Goal: Information Seeking & Learning: Learn about a topic

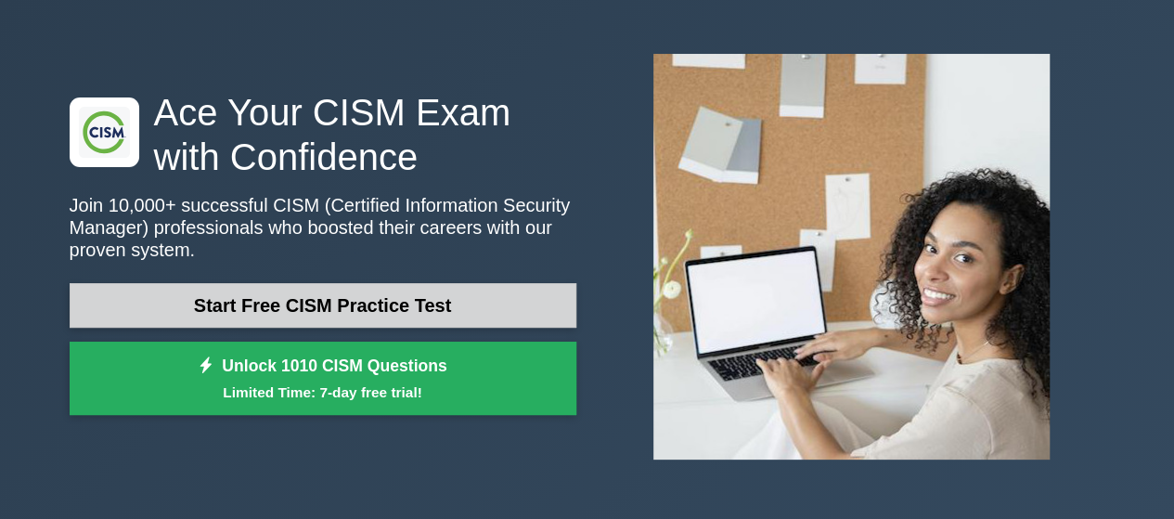
scroll to position [93, 0]
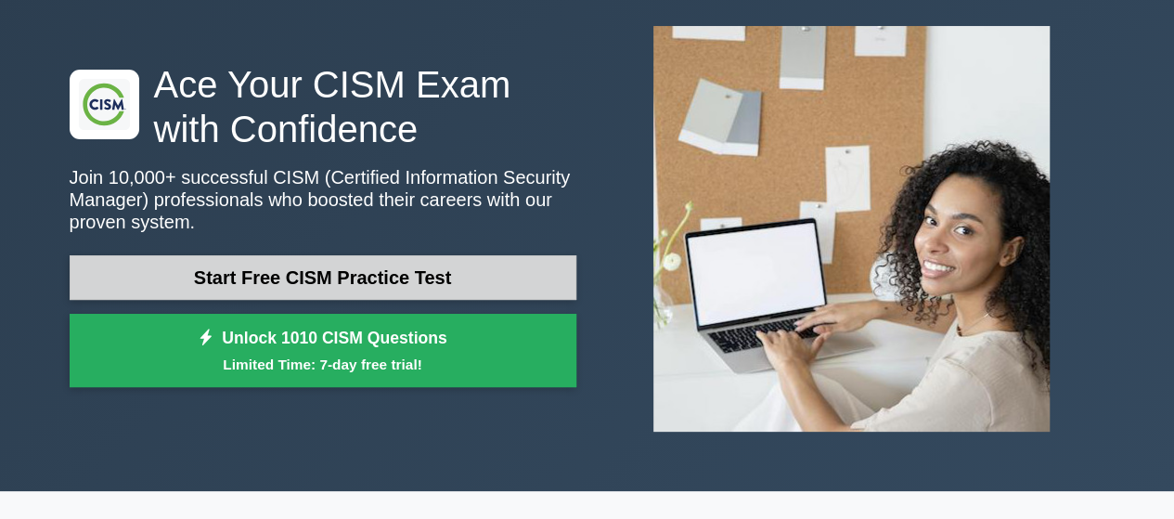
click at [360, 266] on link "Start Free CISM Practice Test" at bounding box center [323, 277] width 507 height 45
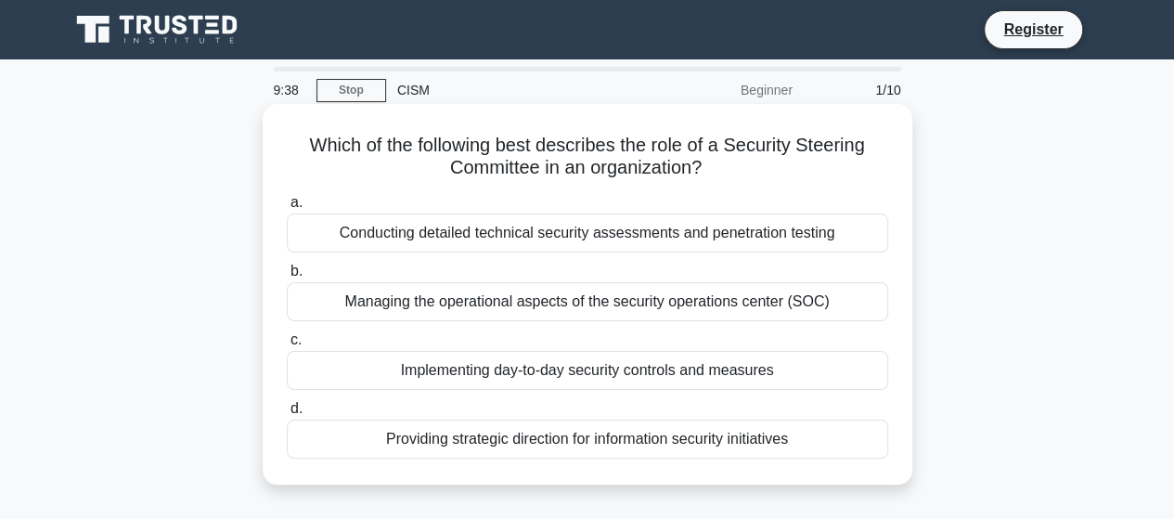
click at [424, 442] on div "Providing strategic direction for information security initiatives" at bounding box center [587, 438] width 601 height 39
click at [287, 415] on input "d. Providing strategic direction for information security initiatives" at bounding box center [287, 409] width 0 height 12
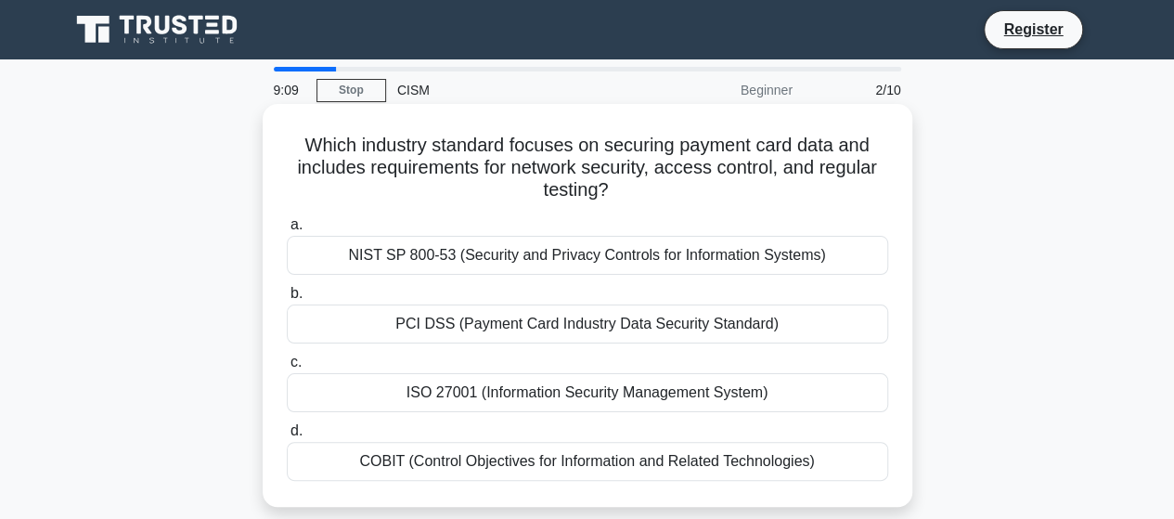
click at [523, 267] on div "NIST SP 800-53 (Security and Privacy Controls for Information Systems)" at bounding box center [587, 255] width 601 height 39
click at [287, 231] on input "a. NIST SP 800-53 (Security and Privacy Controls for Information Systems)" at bounding box center [287, 225] width 0 height 12
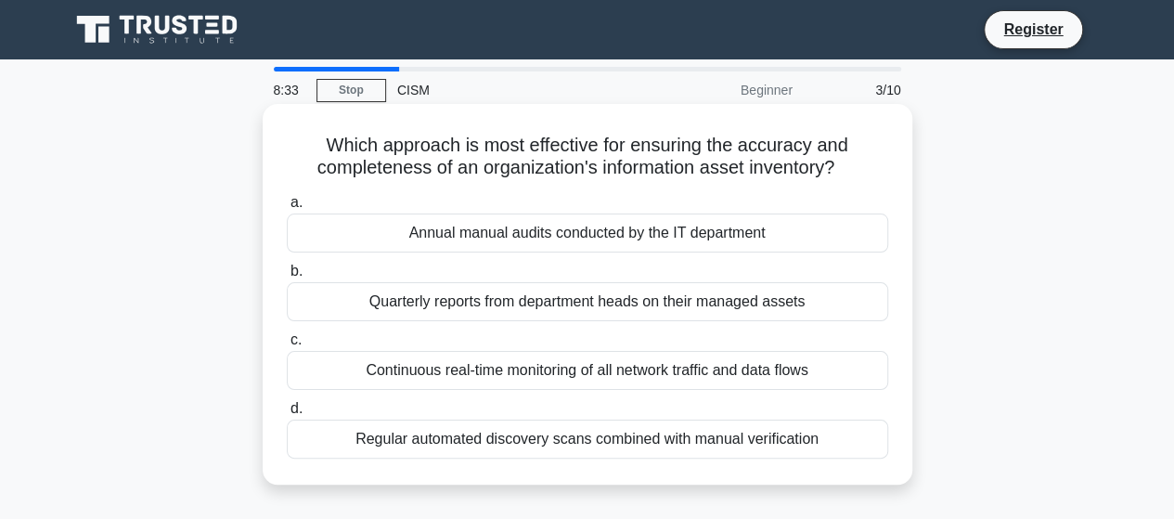
drag, startPoint x: 522, startPoint y: 266, endPoint x: 904, endPoint y: 401, distance: 404.3
click at [904, 401] on div "Which approach is most effective for ensuring the accuracy and completeness of …" at bounding box center [587, 294] width 649 height 380
click at [703, 446] on div "Regular automated discovery scans combined with manual verification" at bounding box center [587, 438] width 601 height 39
click at [287, 415] on input "d. Regular automated discovery scans combined with manual verification" at bounding box center [287, 409] width 0 height 12
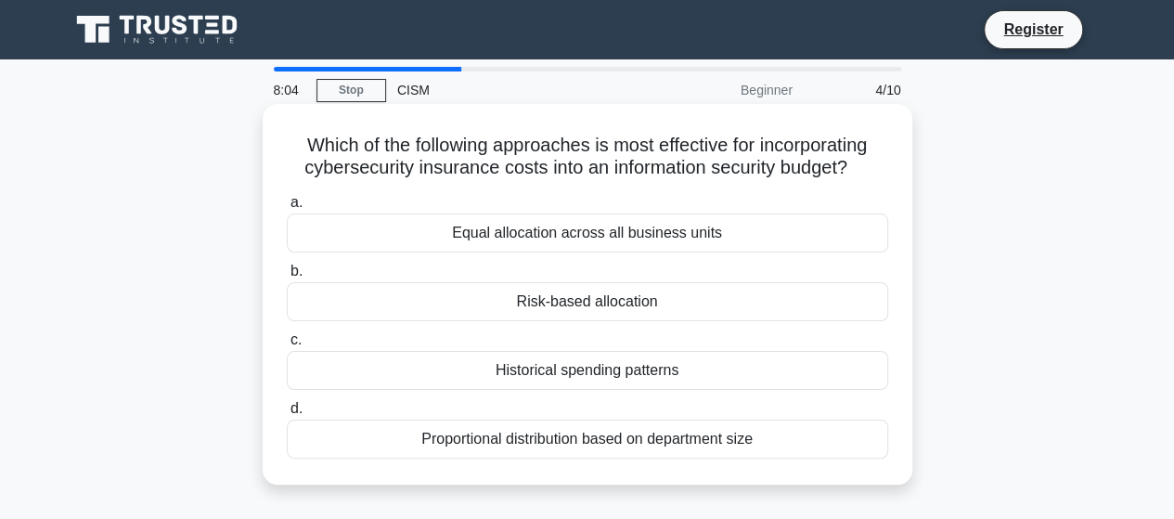
click at [670, 303] on div "Risk-based allocation" at bounding box center [587, 301] width 601 height 39
click at [287, 277] on input "b. Risk-based allocation" at bounding box center [287, 271] width 0 height 12
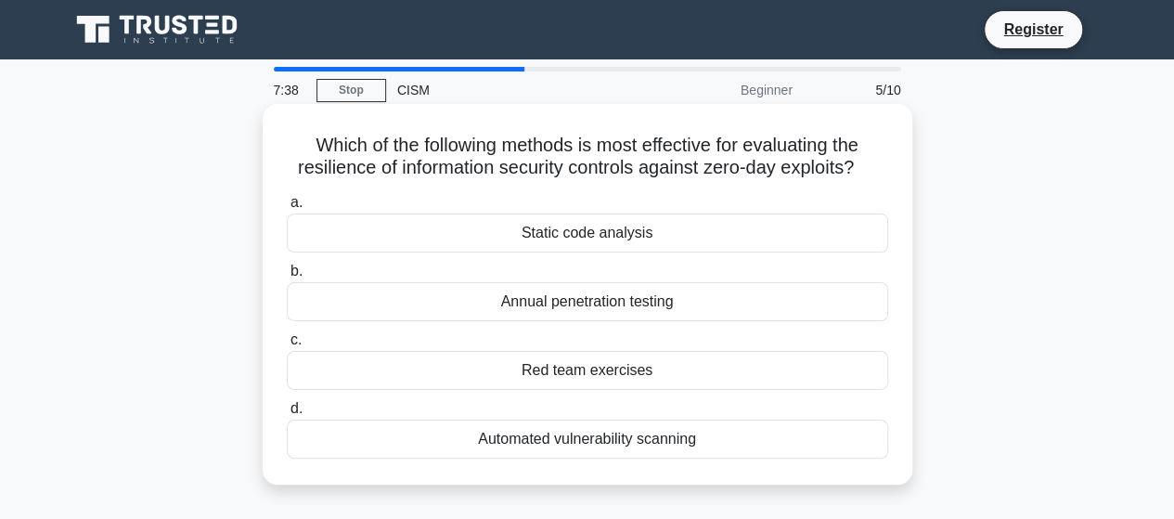
click at [664, 298] on div "Annual penetration testing" at bounding box center [587, 301] width 601 height 39
click at [287, 277] on input "b. Annual penetration testing" at bounding box center [287, 271] width 0 height 12
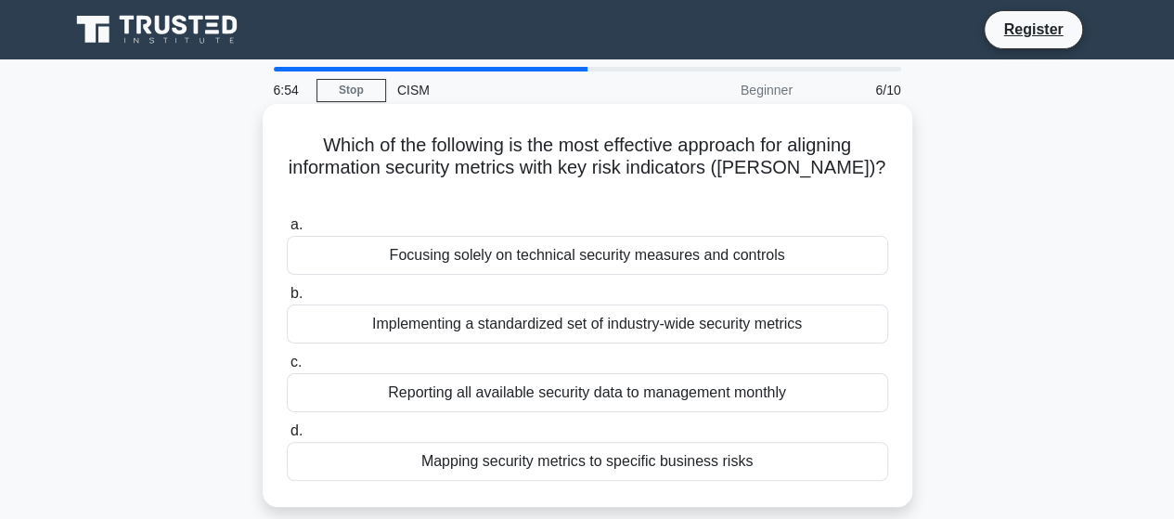
click at [667, 304] on div "Implementing a standardized set of industry-wide security metrics" at bounding box center [587, 323] width 601 height 39
click at [287, 300] on input "b. Implementing a standardized set of industry-wide security metrics" at bounding box center [287, 294] width 0 height 12
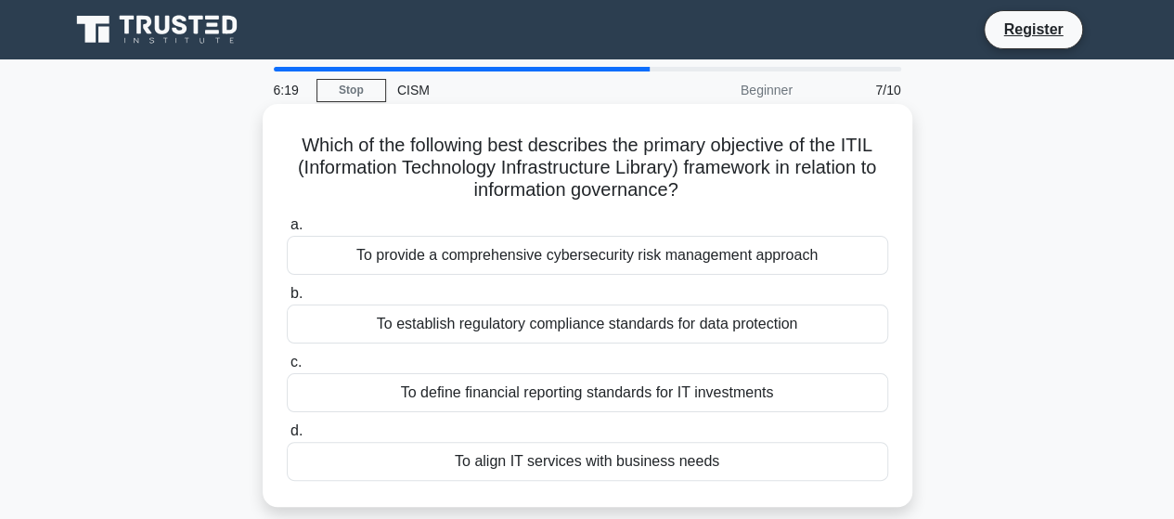
click at [607, 261] on div "To provide a comprehensive cybersecurity risk management approach" at bounding box center [587, 255] width 601 height 39
click at [287, 231] on input "a. To provide a comprehensive cybersecurity risk management approach" at bounding box center [287, 225] width 0 height 12
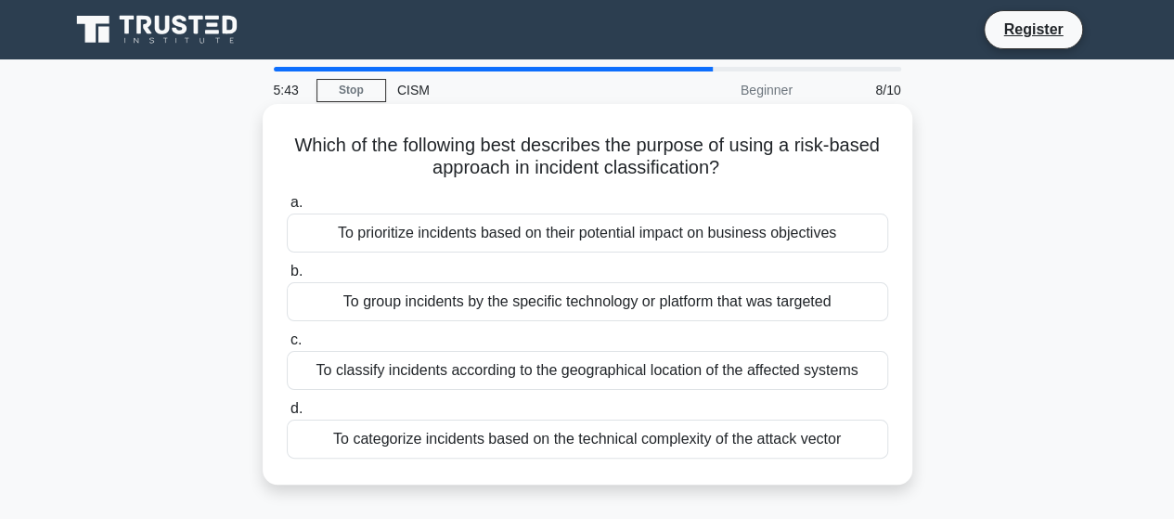
click at [607, 244] on div "To prioritize incidents based on their potential impact on business objectives" at bounding box center [587, 232] width 601 height 39
click at [287, 209] on input "a. To prioritize incidents based on their potential impact on business objectiv…" at bounding box center [287, 203] width 0 height 12
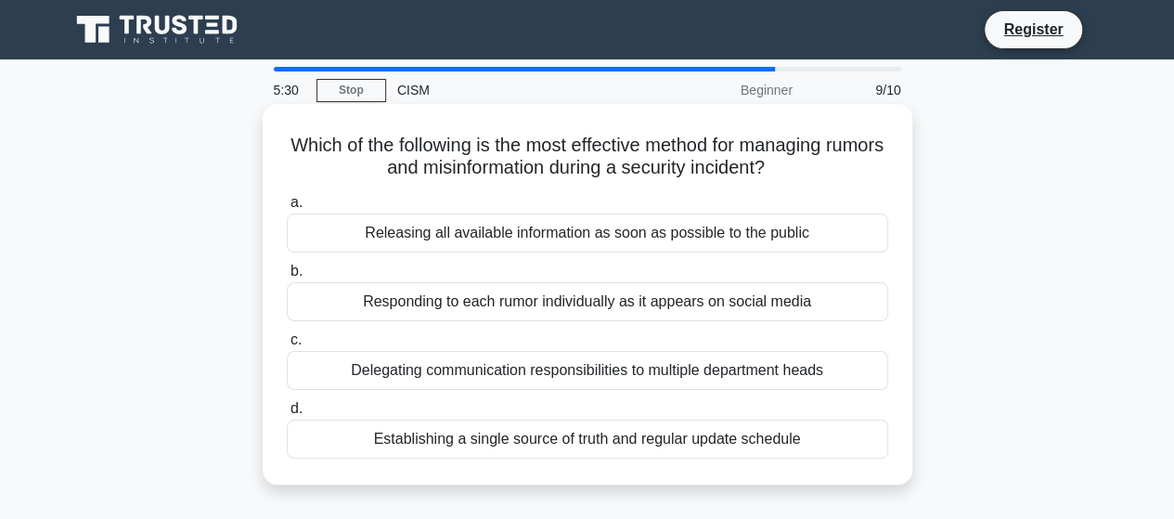
click at [684, 436] on div "Establishing a single source of truth and regular update schedule" at bounding box center [587, 438] width 601 height 39
click at [287, 415] on input "d. Establishing a single source of truth and regular update schedule" at bounding box center [287, 409] width 0 height 12
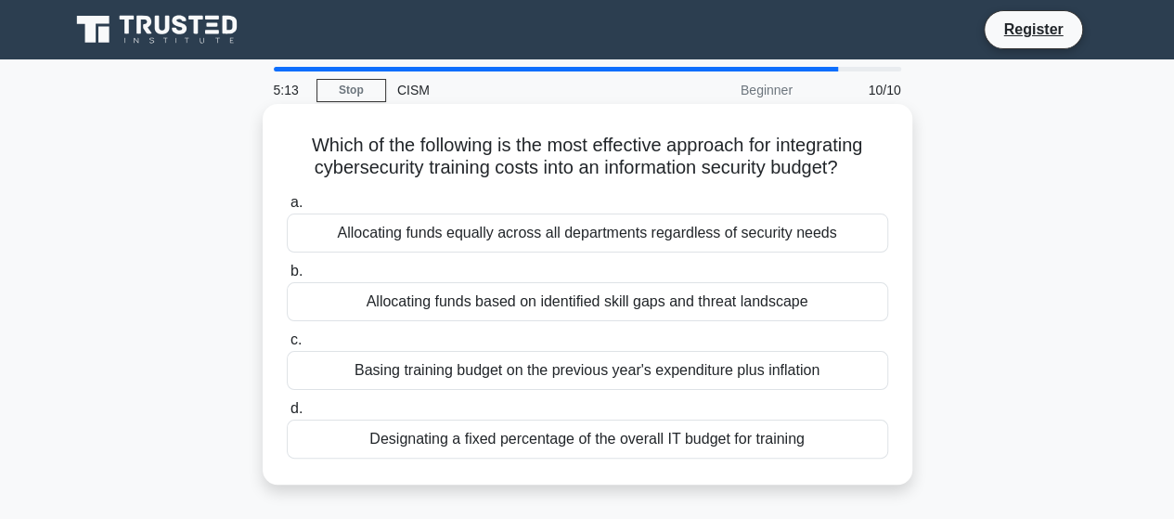
click at [726, 306] on div "Allocating funds based on identified skill gaps and threat landscape" at bounding box center [587, 301] width 601 height 39
click at [287, 277] on input "b. Allocating funds based on identified skill gaps and threat landscape" at bounding box center [287, 271] width 0 height 12
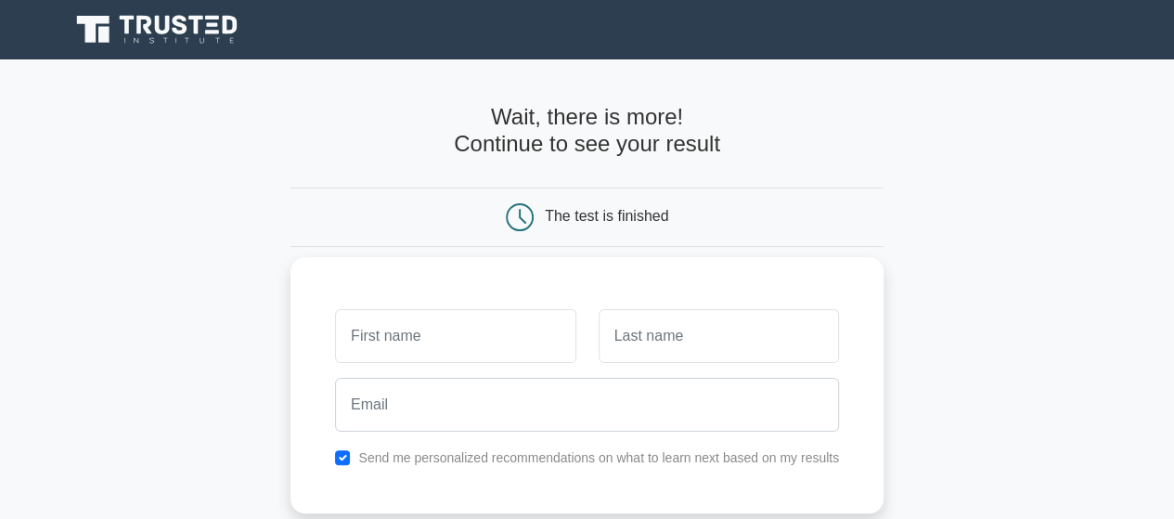
click at [460, 340] on input "text" at bounding box center [455, 336] width 240 height 54
type input "[PERSON_NAME]"
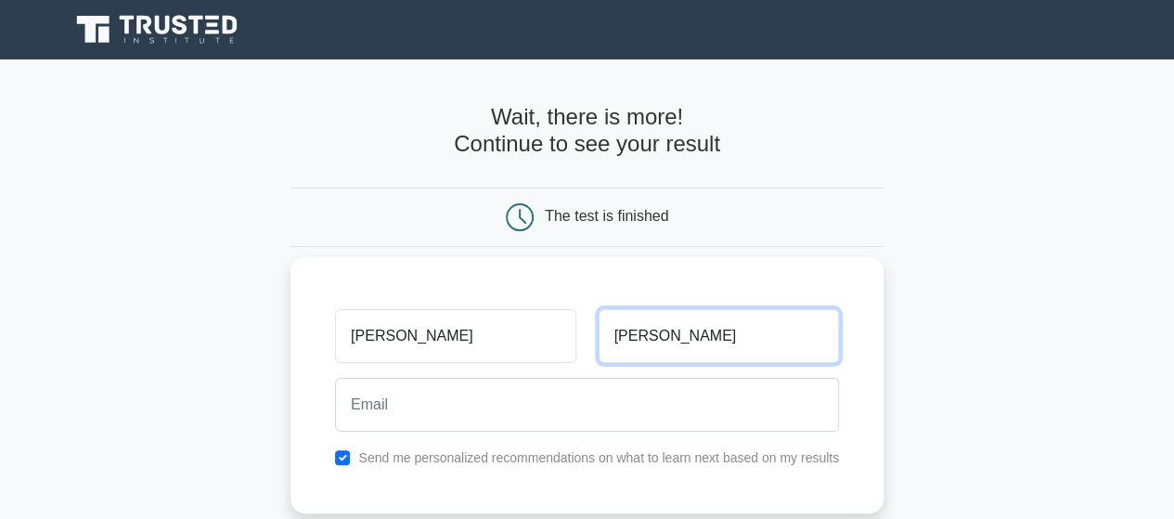
type input "Rajavelu"
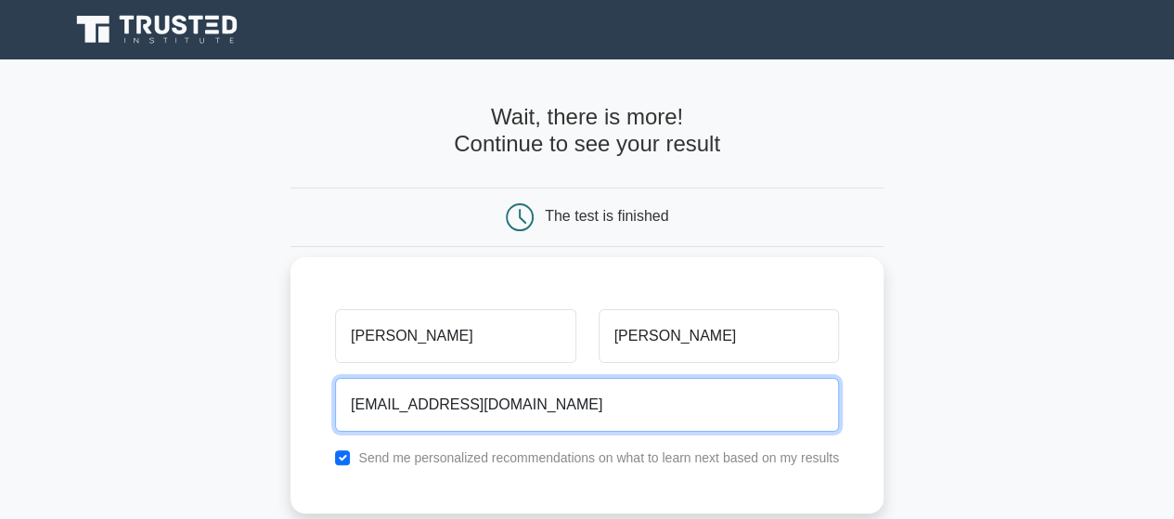
scroll to position [93, 0]
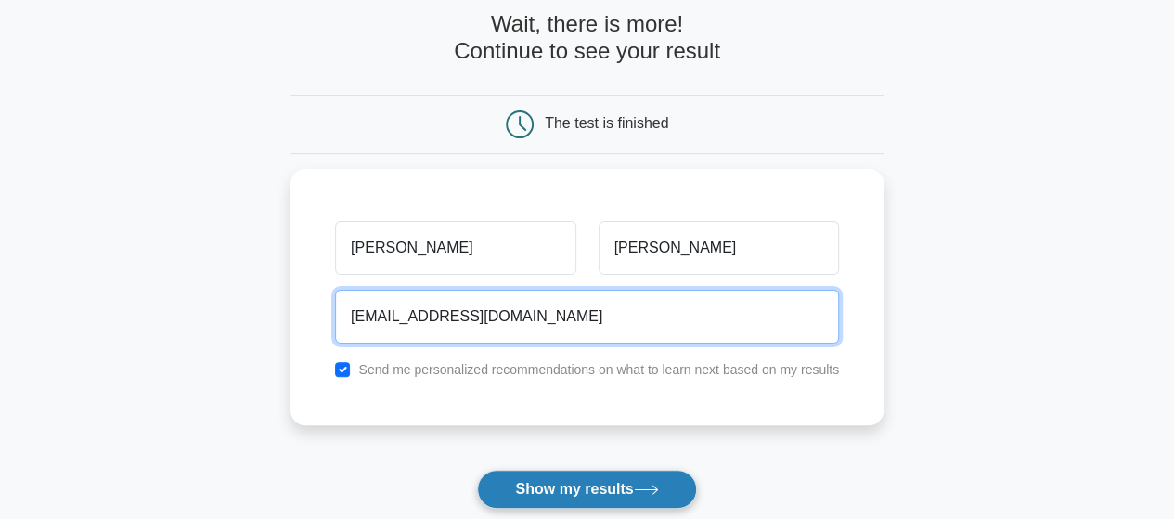
type input "arajav99@gmail.com"
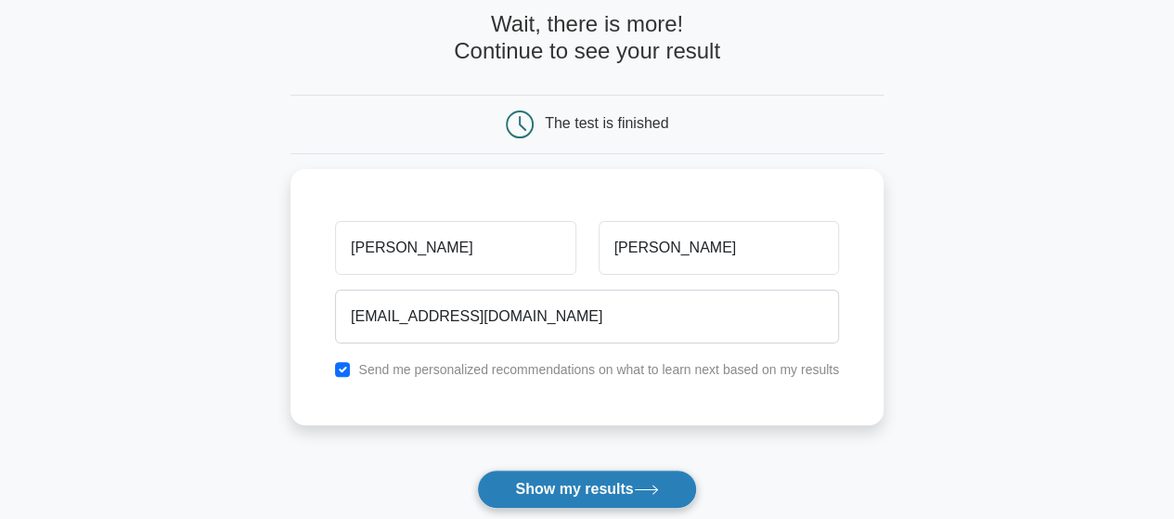
click at [581, 489] on button "Show my results" at bounding box center [586, 488] width 219 height 39
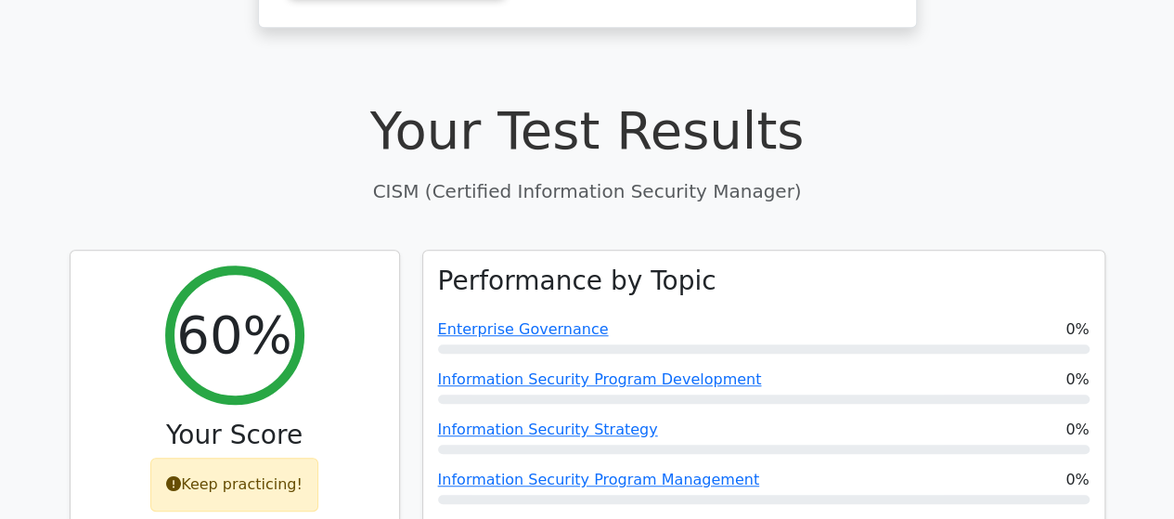
scroll to position [649, 0]
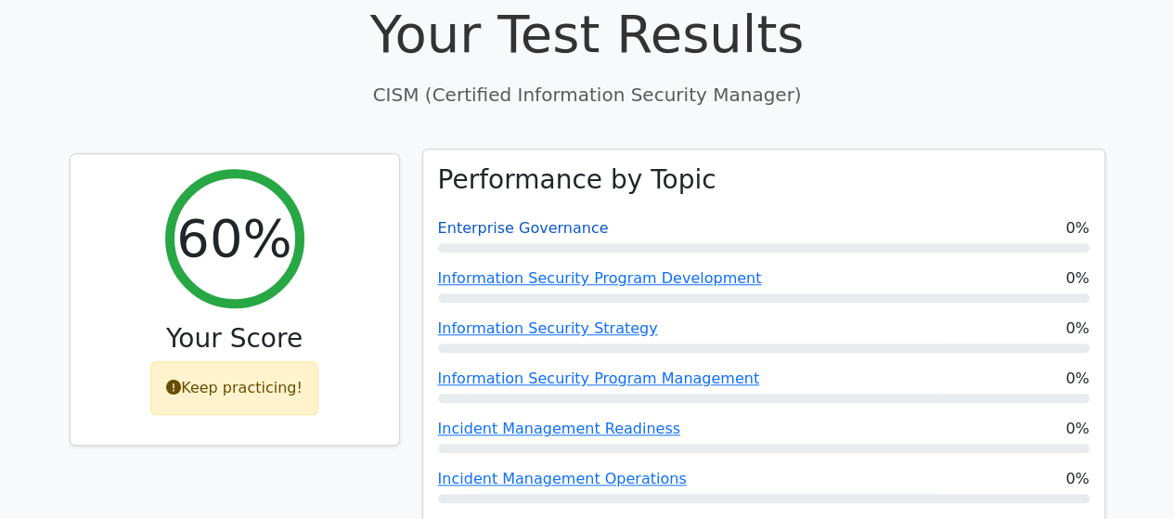
click at [494, 219] on link "Enterprise Governance" at bounding box center [523, 228] width 171 height 18
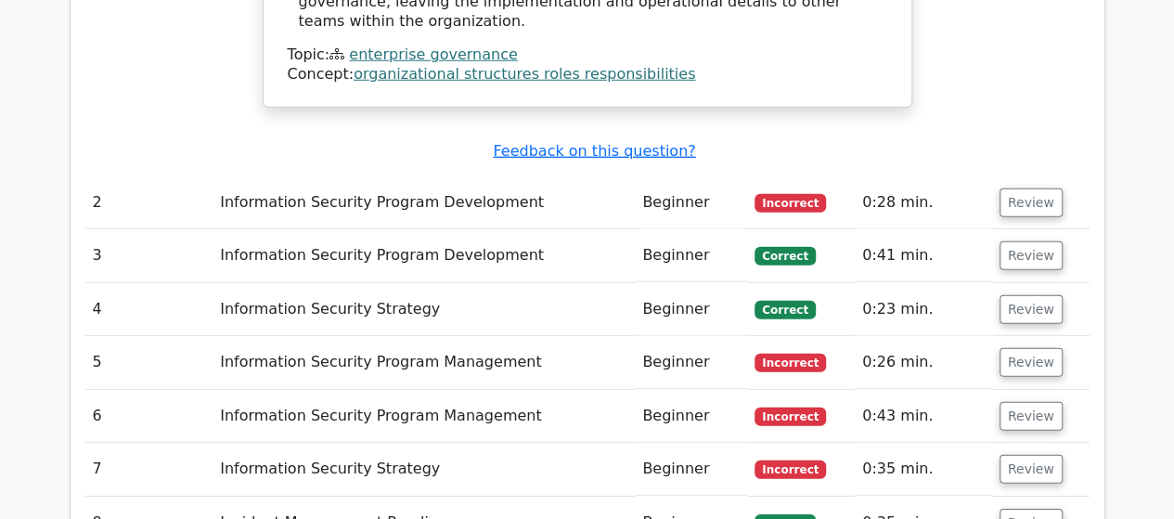
scroll to position [2598, 0]
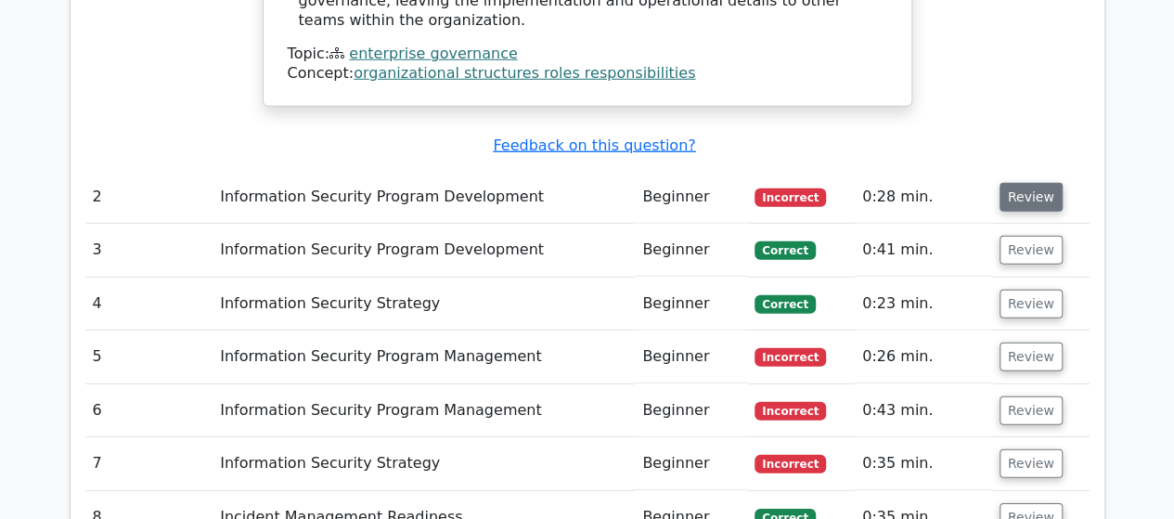
click at [1028, 183] on button "Review" at bounding box center [1030, 197] width 63 height 29
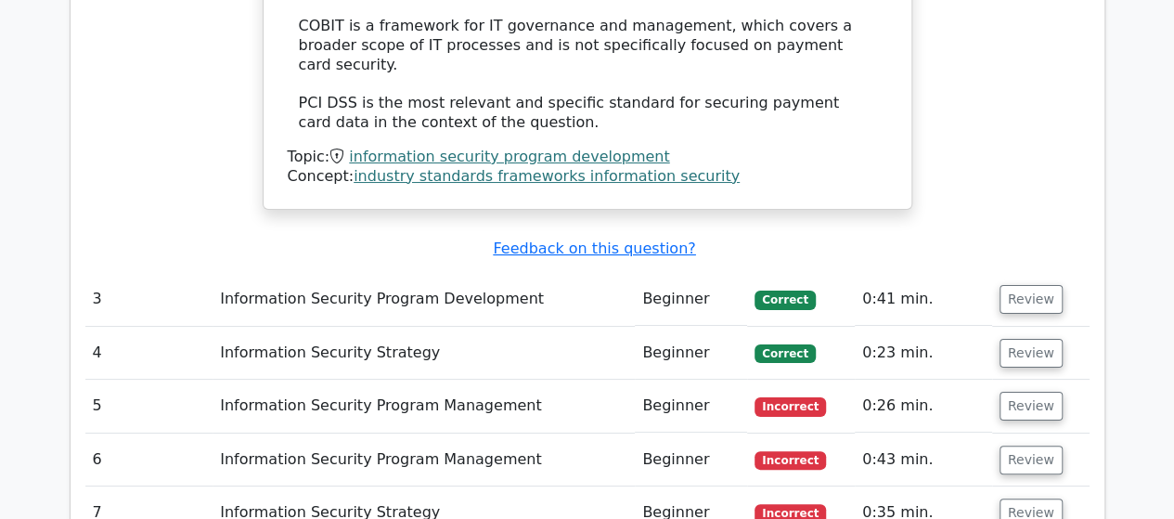
scroll to position [3526, 0]
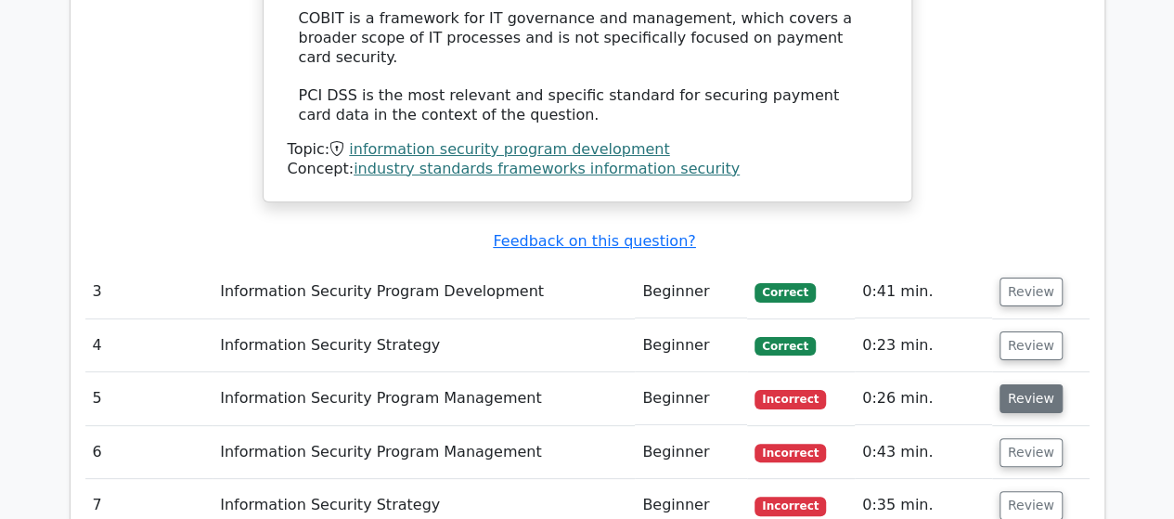
click at [1028, 384] on button "Review" at bounding box center [1030, 398] width 63 height 29
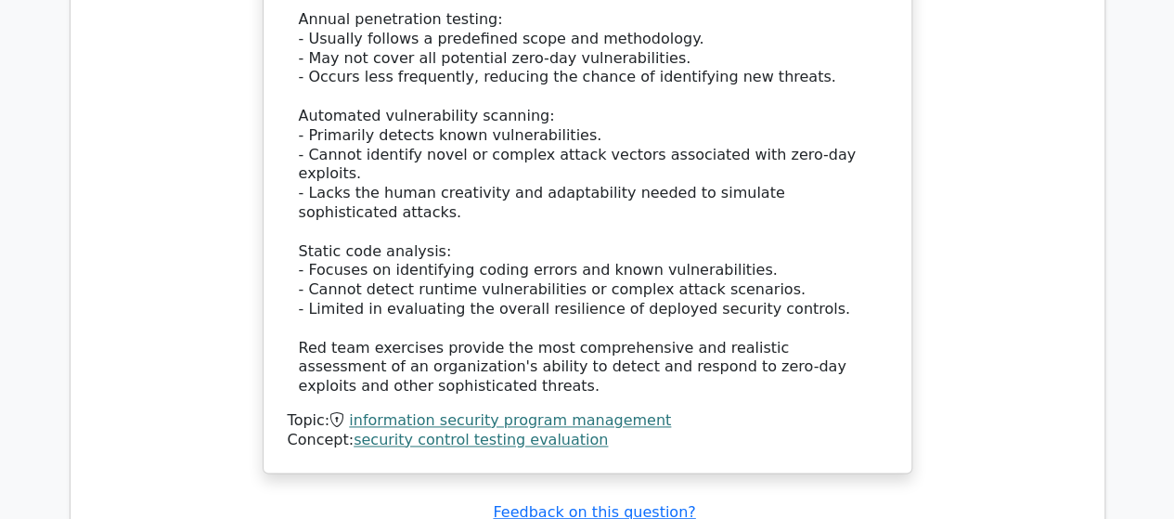
scroll to position [4639, 0]
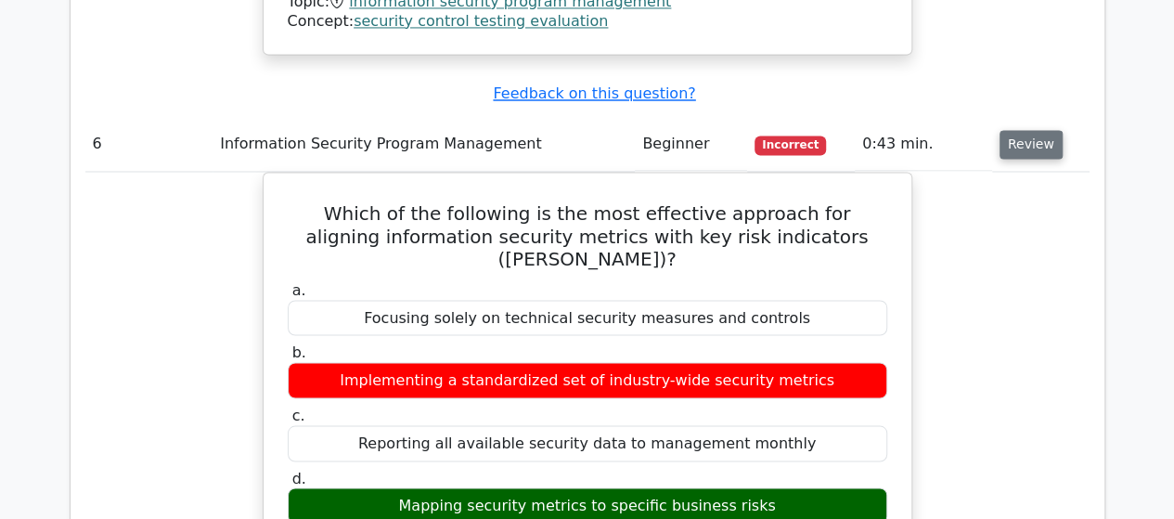
scroll to position [5103, 0]
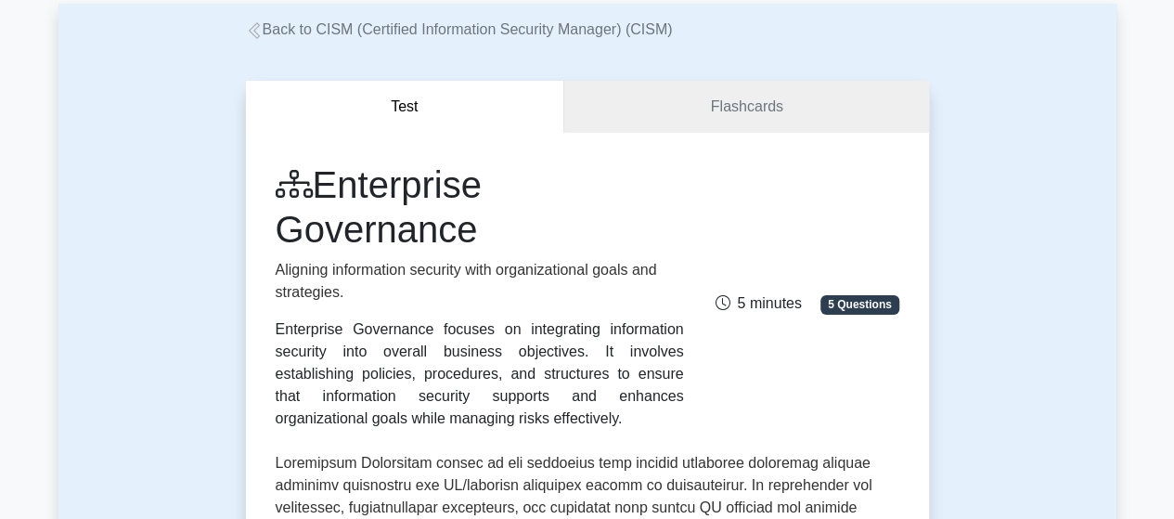
scroll to position [93, 0]
